Goal: Information Seeking & Learning: Find specific fact

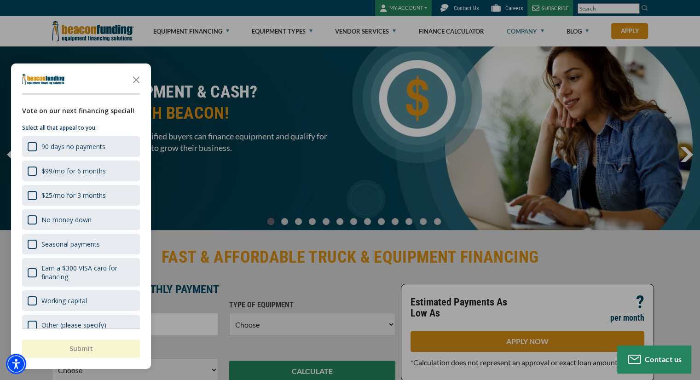
click at [528, 32] on div "button" at bounding box center [350, 190] width 700 height 380
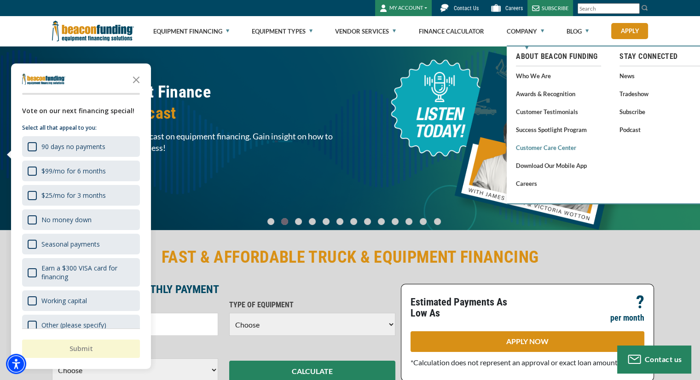
click at [537, 148] on link "Customer Care Center" at bounding box center [558, 148] width 85 height 12
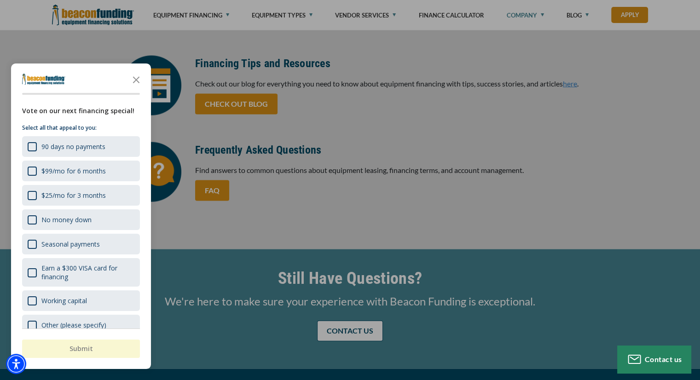
scroll to position [1938, 0]
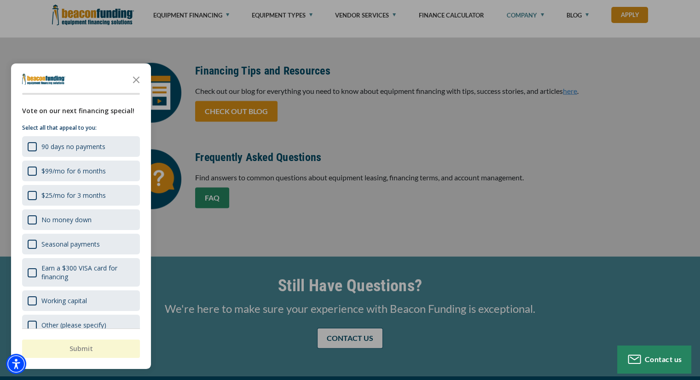
drag, startPoint x: 219, startPoint y: 199, endPoint x: 225, endPoint y: 199, distance: 5.5
click at [224, 199] on div "button" at bounding box center [350, 190] width 700 height 380
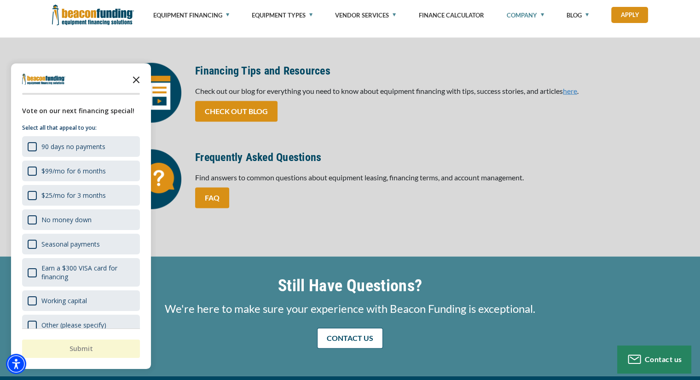
click at [132, 82] on icon "Close the survey" at bounding box center [136, 79] width 18 height 18
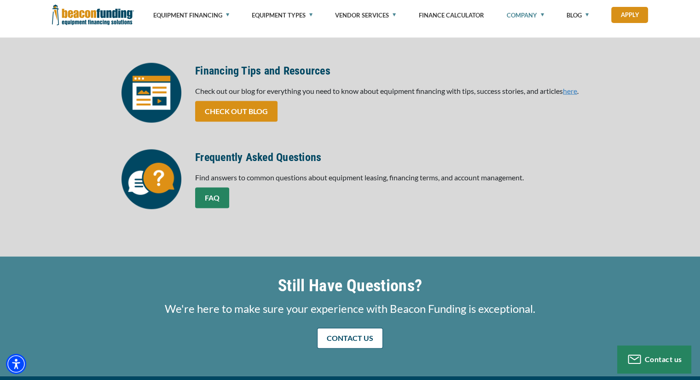
click at [211, 197] on link "FAQ" at bounding box center [212, 198] width 34 height 21
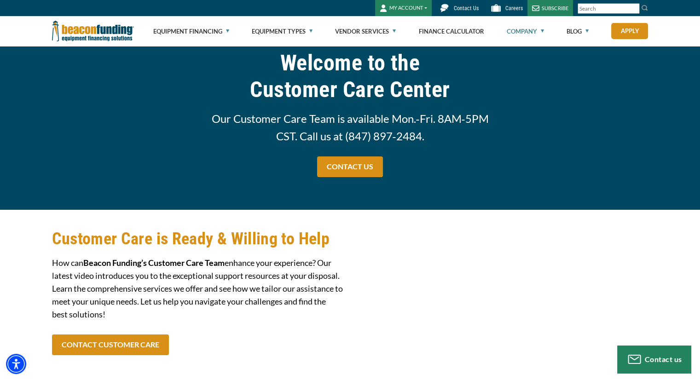
scroll to position [0, 0]
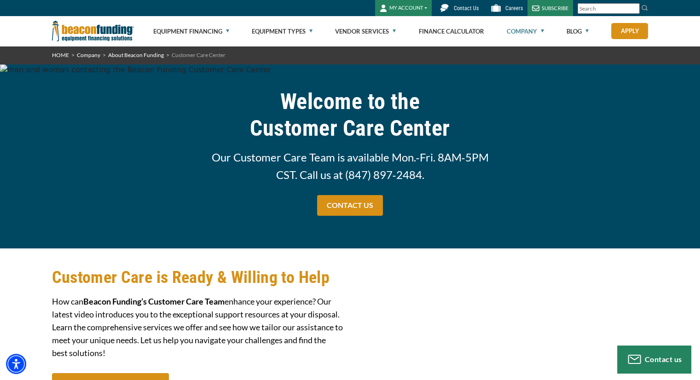
click at [587, 9] on input "Search" at bounding box center [608, 8] width 62 height 11
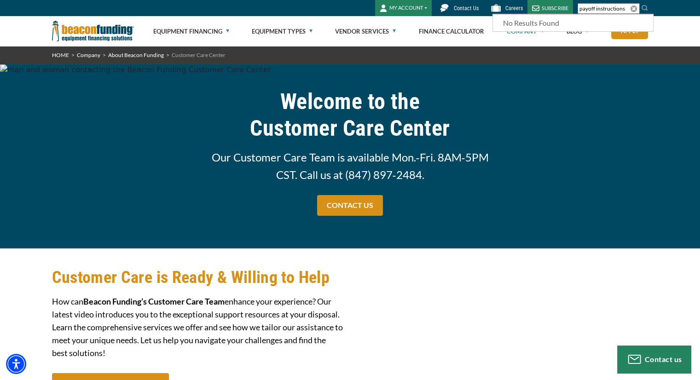
type input "payoff instructions"
click at [642, 9] on img at bounding box center [644, 7] width 7 height 7
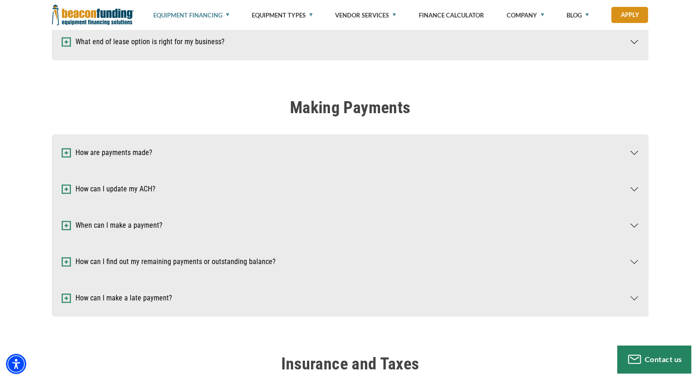
scroll to position [858, 0]
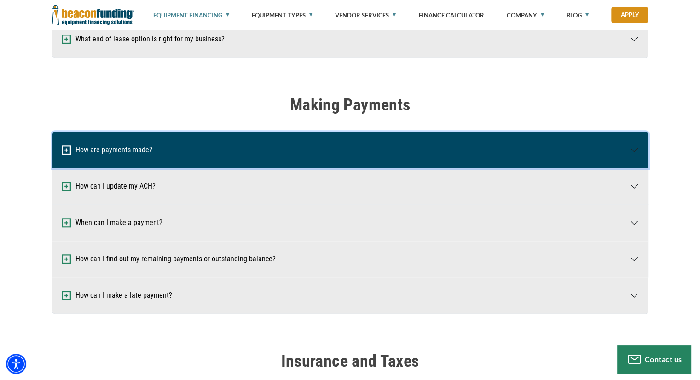
click at [122, 151] on button "How are payments made?" at bounding box center [349, 150] width 595 height 36
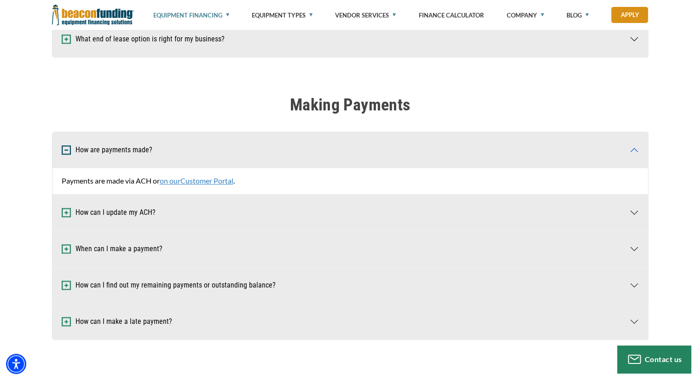
click at [205, 180] on span "Customer Portal" at bounding box center [206, 180] width 53 height 9
